Goal: Task Accomplishment & Management: Manage account settings

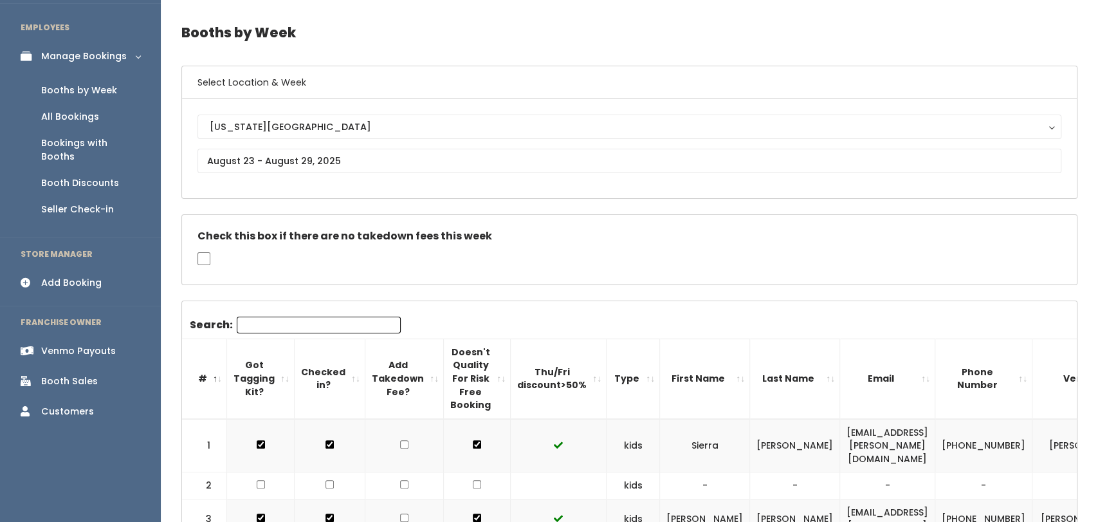
scroll to position [35, 0]
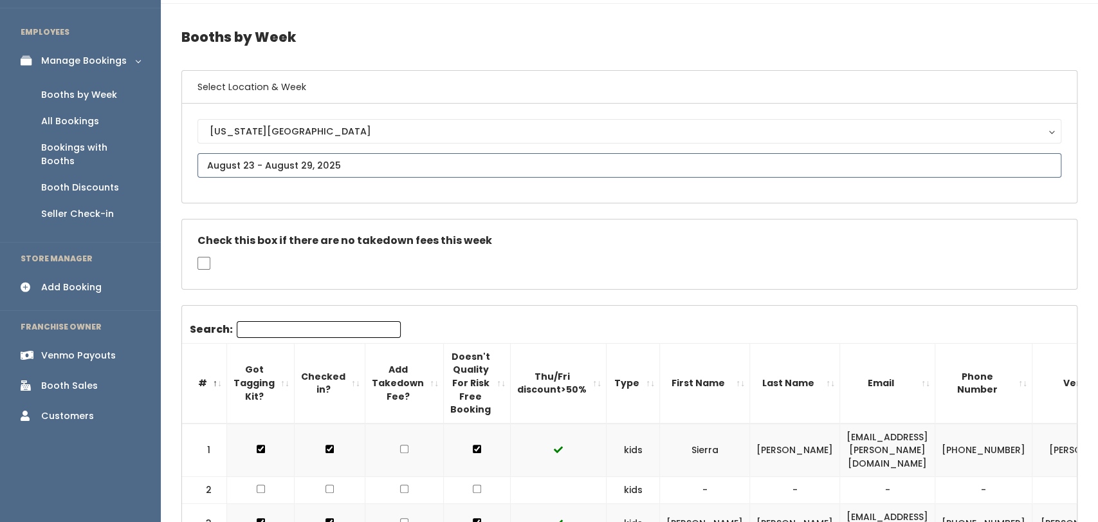
click at [328, 160] on input "text" at bounding box center [630, 165] width 864 height 24
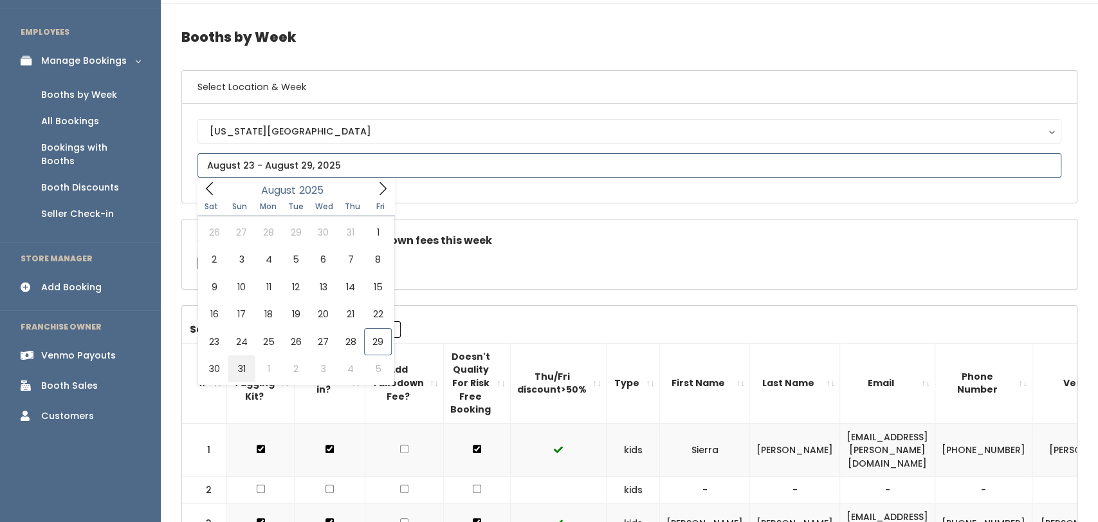
type input "[DATE] to [DATE]"
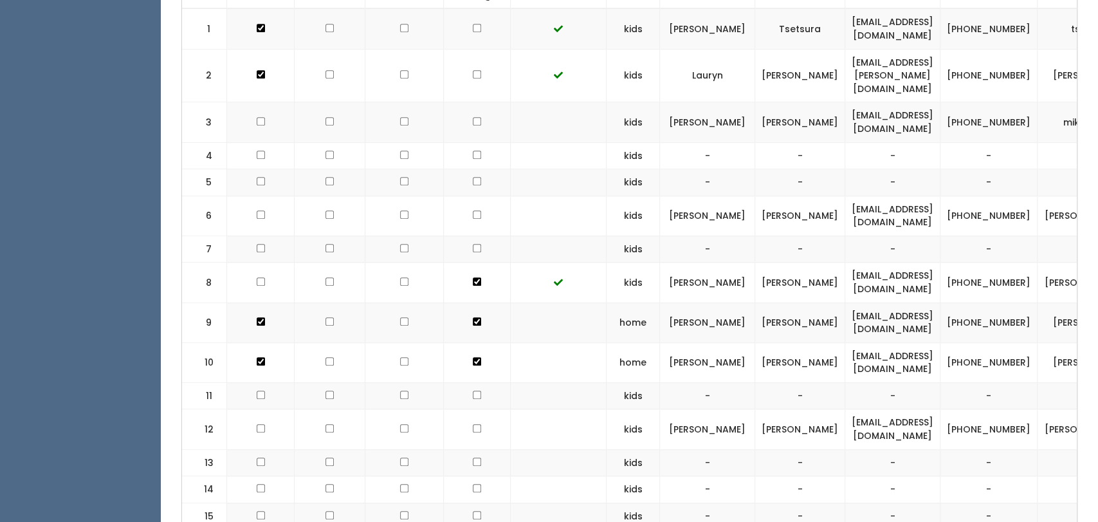
scroll to position [520, 0]
click at [259, 79] on input "checkbox" at bounding box center [261, 75] width 8 height 8
checkbox input "true"
click at [259, 79] on input "checkbox" at bounding box center [261, 75] width 8 height 8
checkbox input "true"
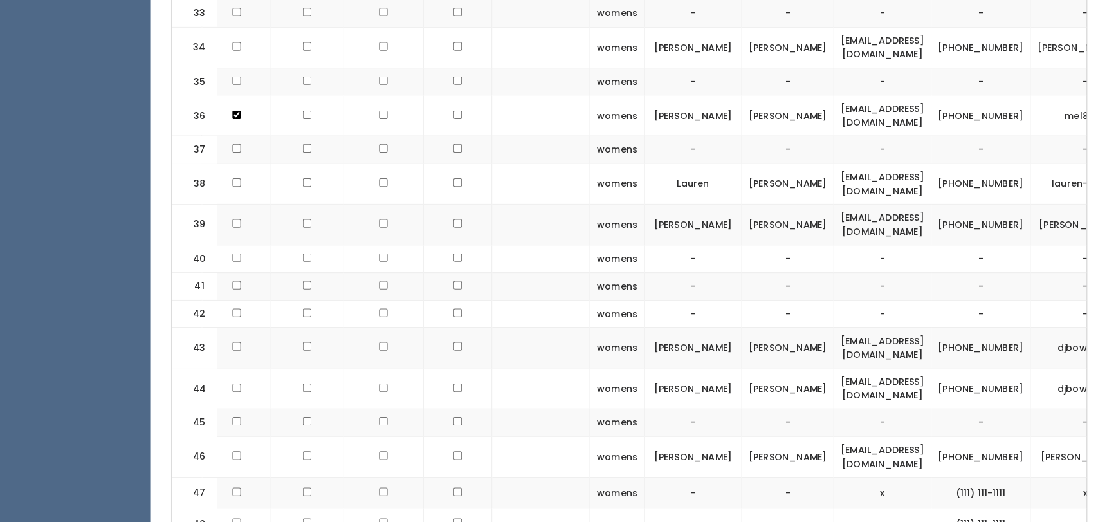
scroll to position [0, 15]
checkbox input "true"
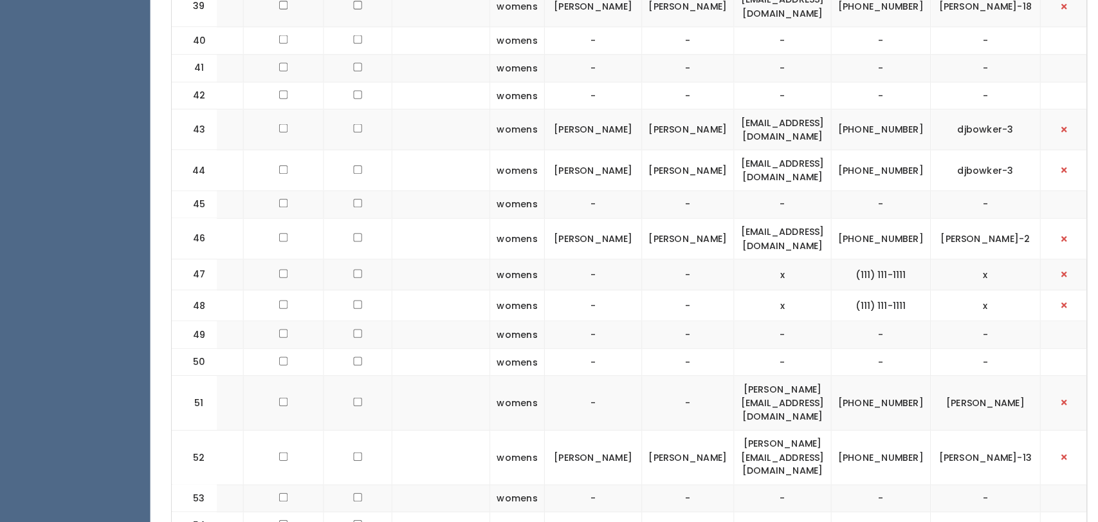
scroll to position [1933, 0]
